Goal: Information Seeking & Learning: Learn about a topic

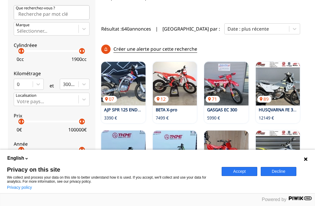
scroll to position [177, 0]
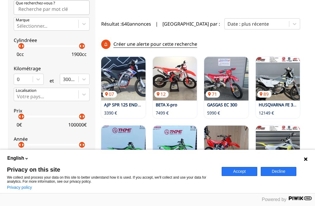
click at [299, 138] on img at bounding box center [278, 148] width 44 height 44
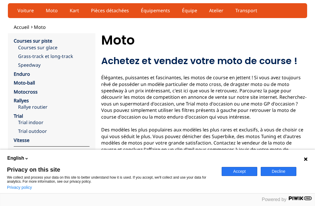
scroll to position [0, 0]
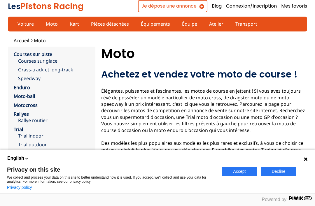
click at [52, 24] on link "Moto" at bounding box center [52, 24] width 20 height 10
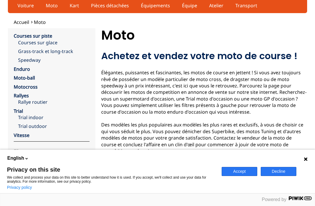
scroll to position [20, 0]
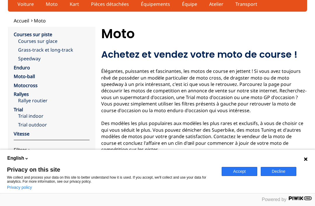
click at [26, 133] on link "Vitesse" at bounding box center [22, 134] width 16 height 6
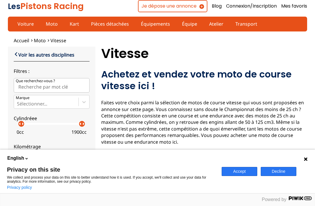
click at [43, 40] on span "Moto" at bounding box center [40, 40] width 12 height 6
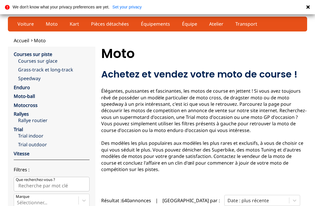
click at [59, 72] on link "Grass-track et long-track" at bounding box center [53, 69] width 71 height 6
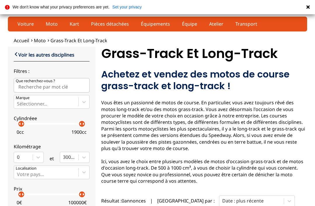
click at [39, 56] on link "Voir les autres disciplines" at bounding box center [44, 54] width 61 height 7
